Goal: Find specific page/section: Find specific page/section

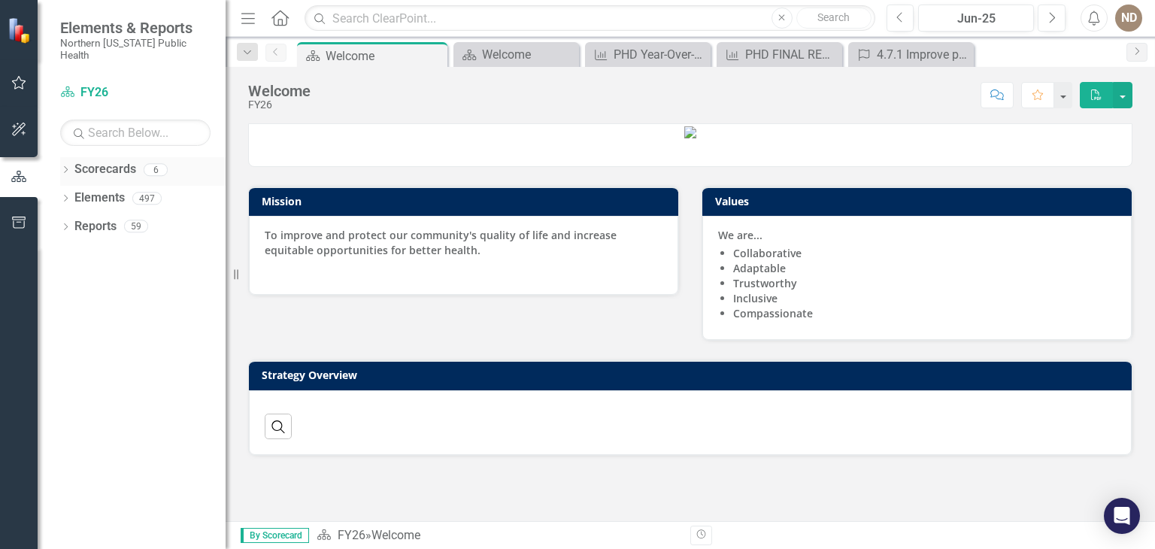
click at [66, 167] on icon "Dropdown" at bounding box center [65, 171] width 11 height 8
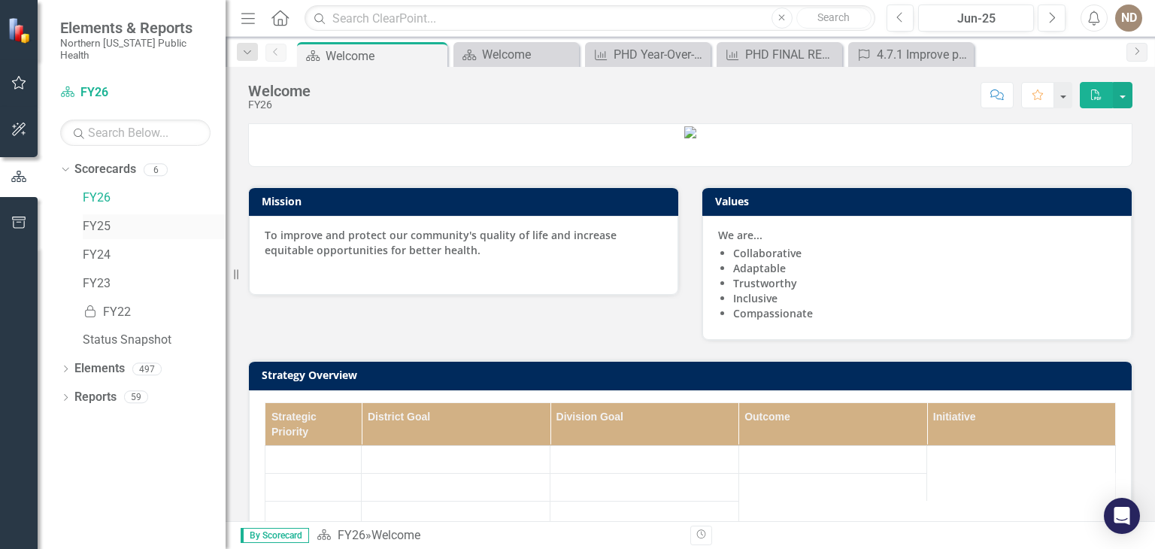
click at [111, 214] on div "FY25" at bounding box center [154, 226] width 143 height 25
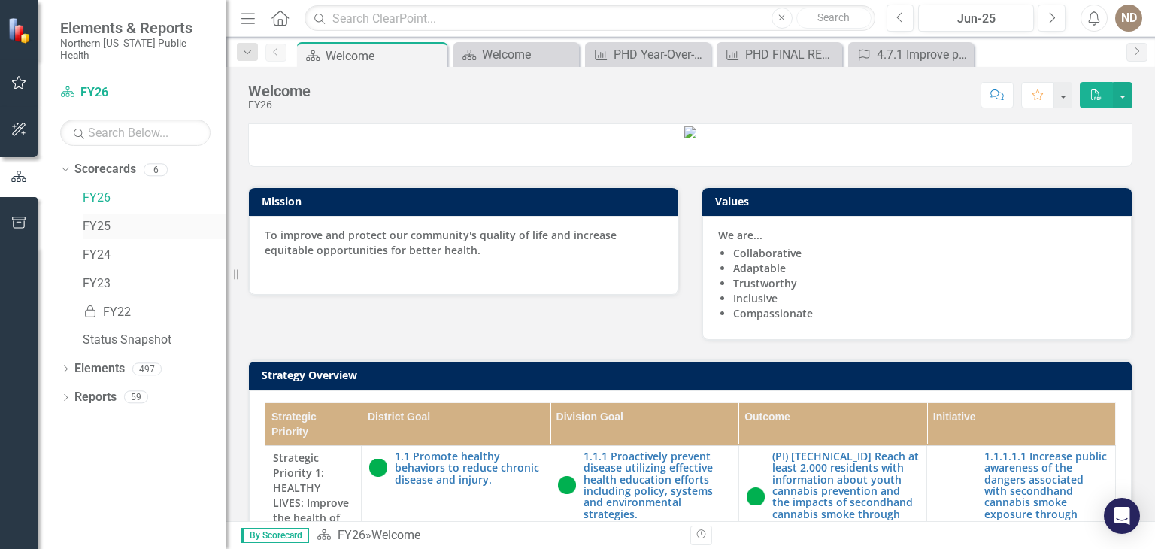
click at [104, 220] on link "FY25" at bounding box center [154, 226] width 143 height 17
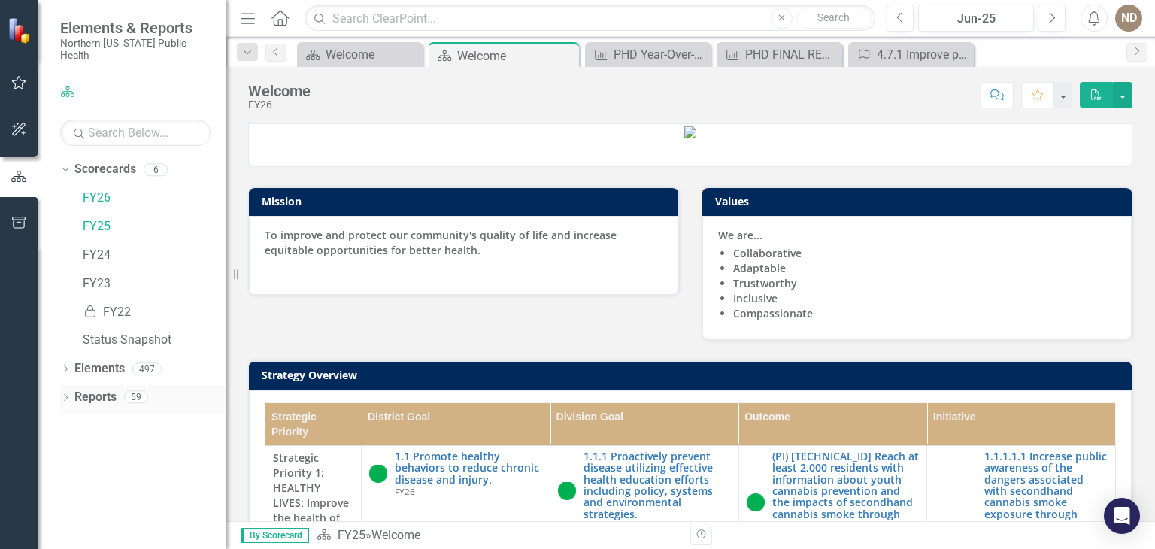
click at [63, 395] on icon "Dropdown" at bounding box center [65, 399] width 11 height 8
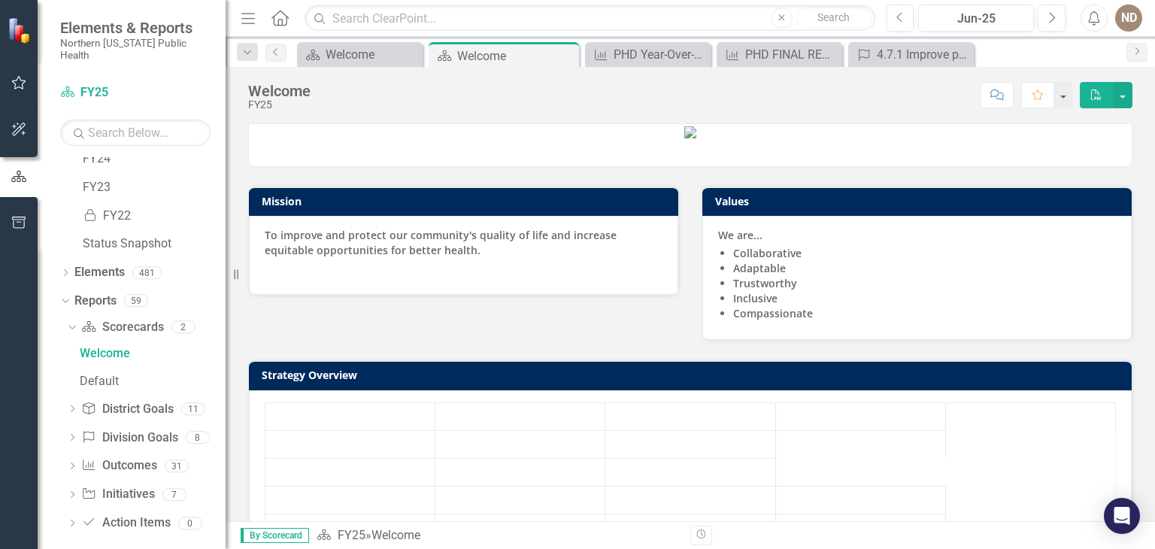
scroll to position [96, 0]
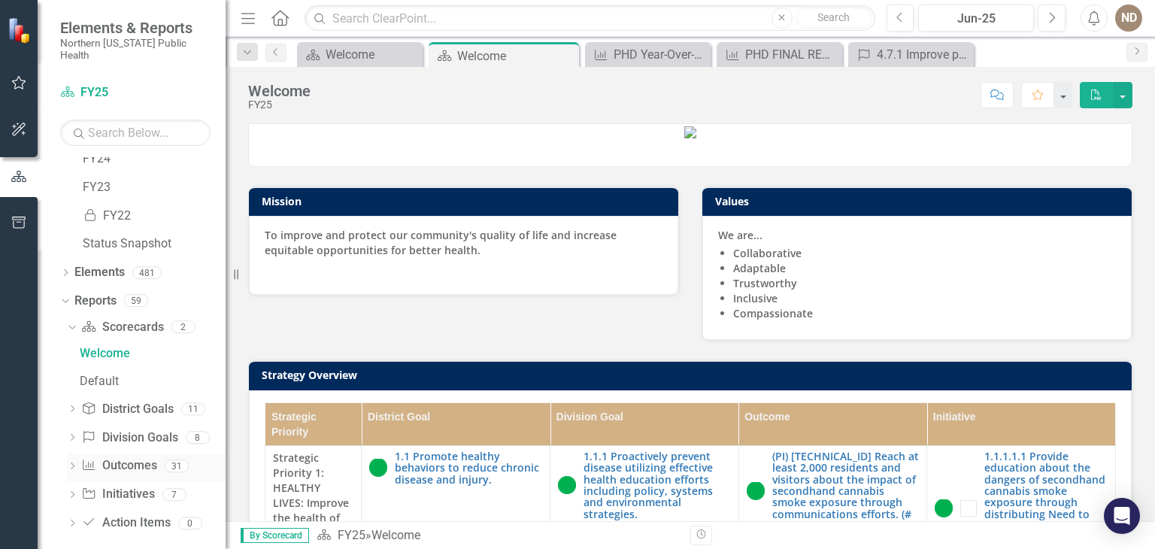
click at [74, 462] on div "Dropdown" at bounding box center [72, 468] width 11 height 13
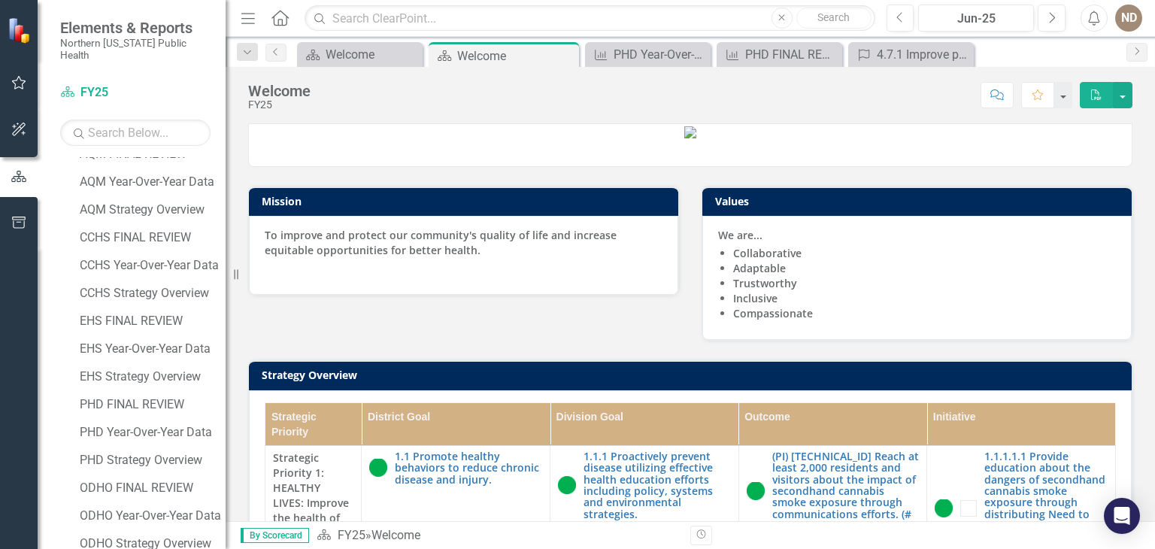
scroll to position [610, 0]
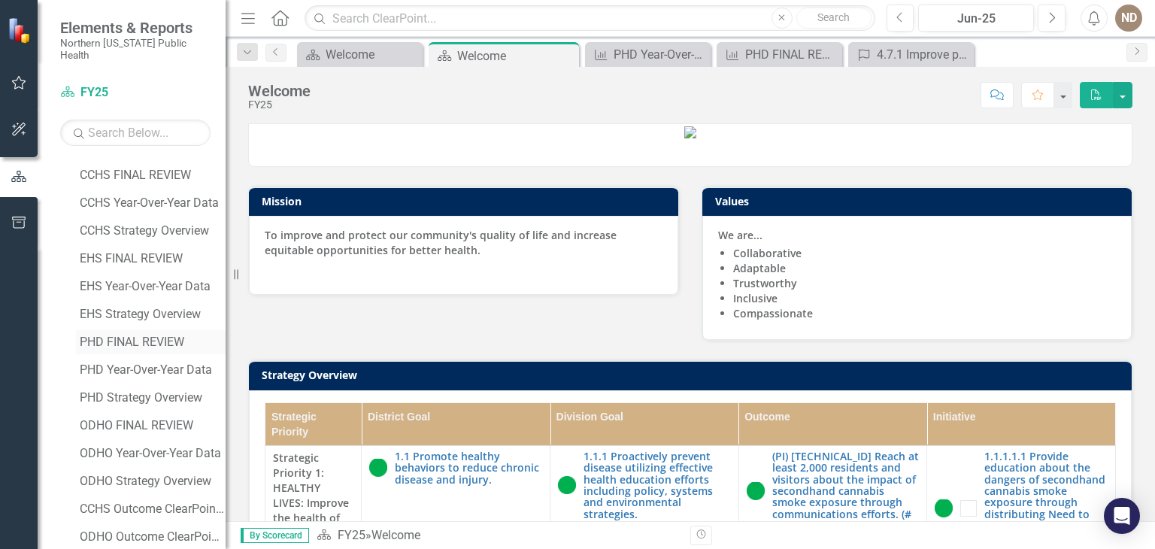
click at [156, 335] on div "PHD FINAL REVIEW" at bounding box center [153, 342] width 146 height 14
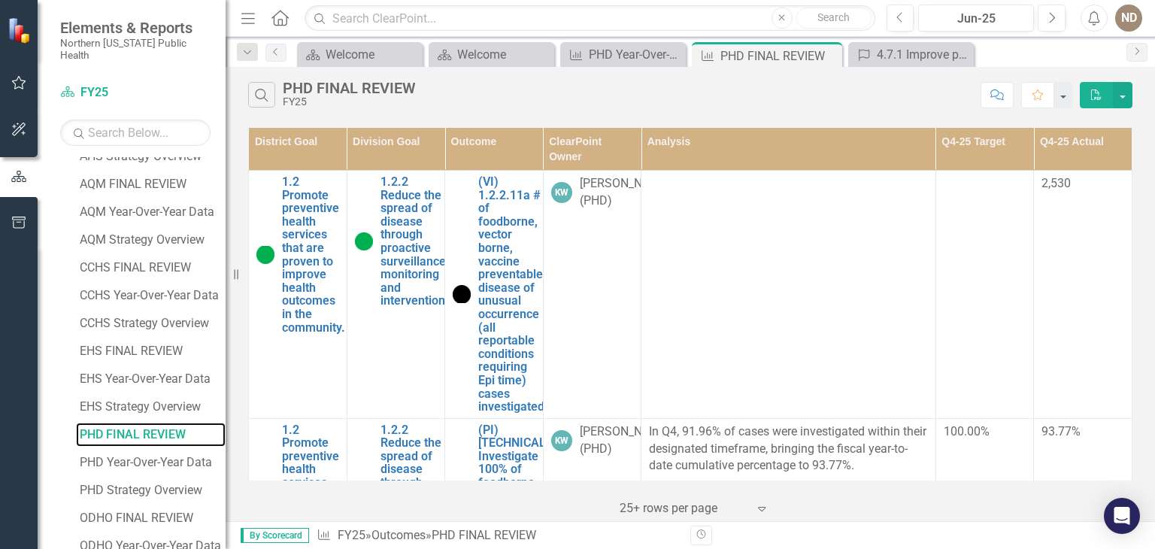
scroll to position [525, 0]
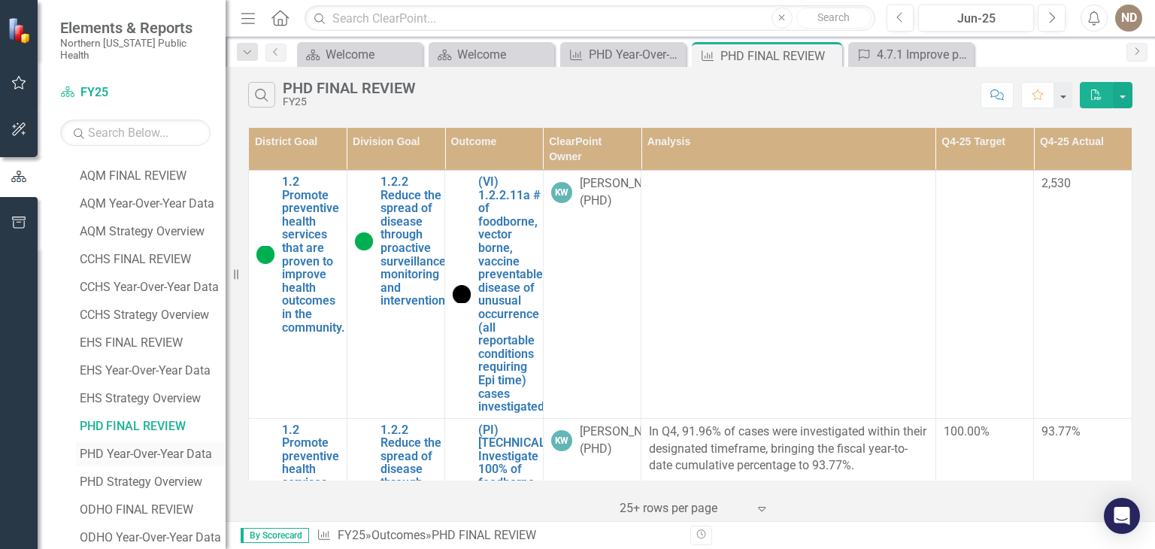
click at [171, 447] on div "PHD Year-Over-Year Data" at bounding box center [153, 454] width 146 height 14
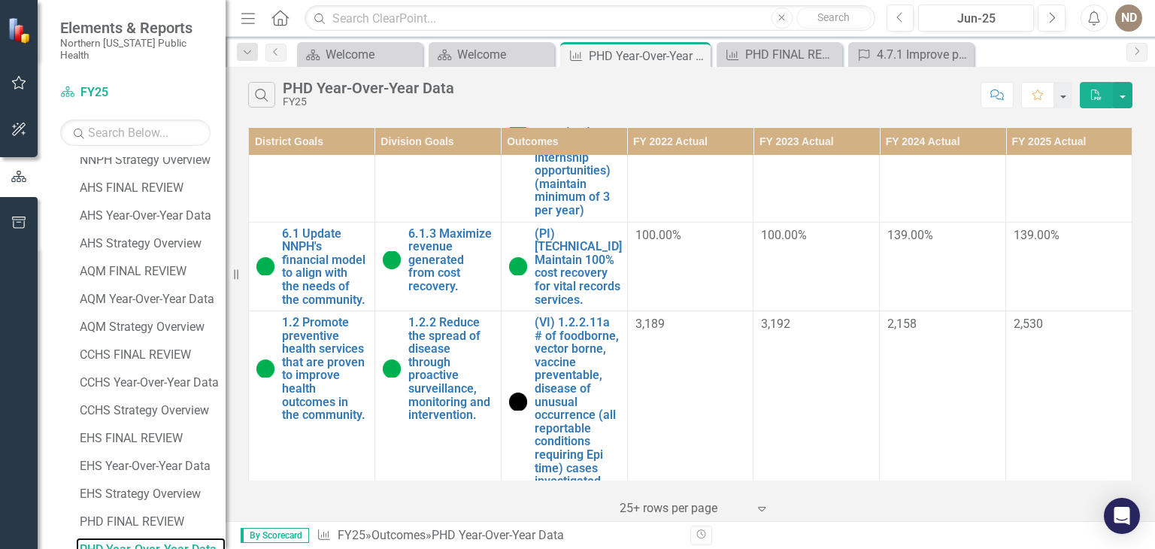
scroll to position [1437, 0]
